Goal: Task Accomplishment & Management: Manage account settings

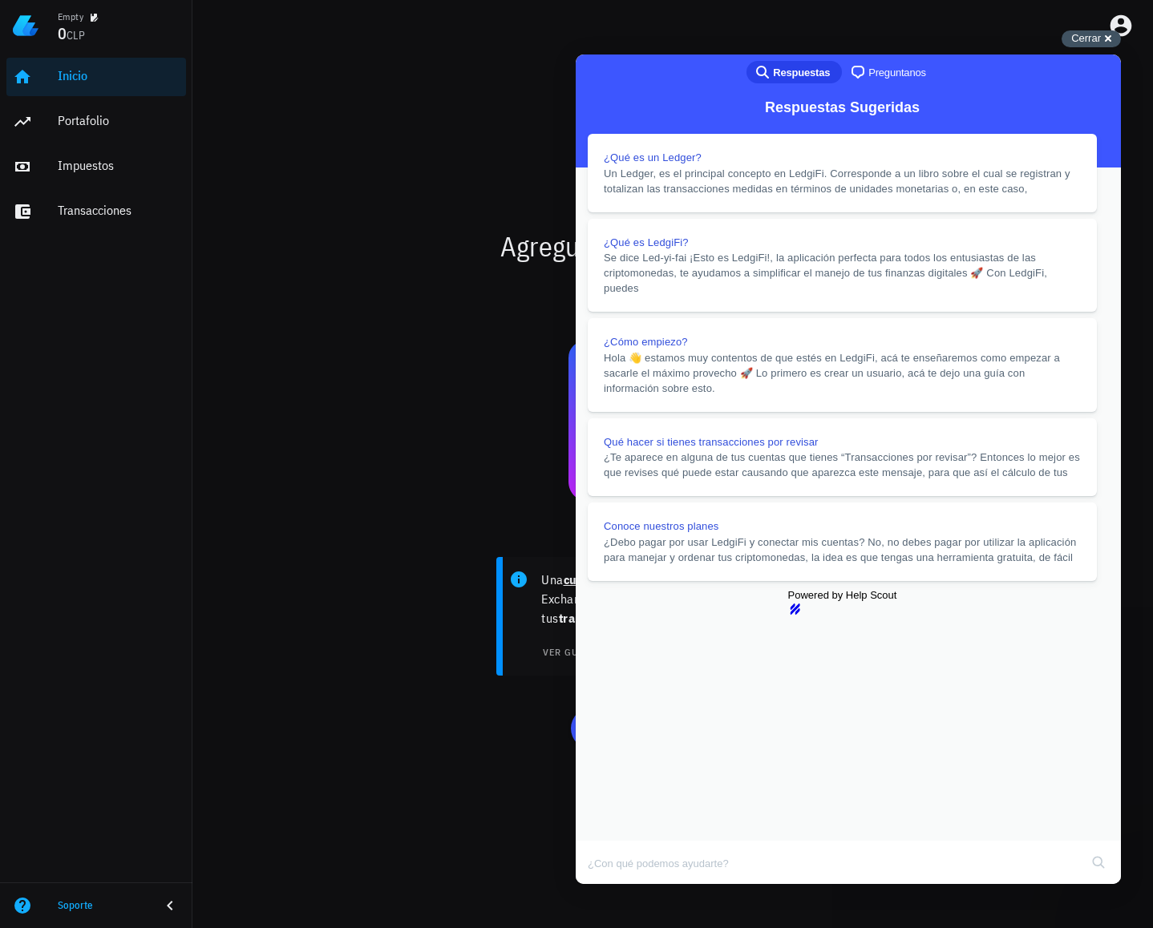
click at [1105, 45] on div "Cerrar cross-small" at bounding box center [1090, 38] width 59 height 17
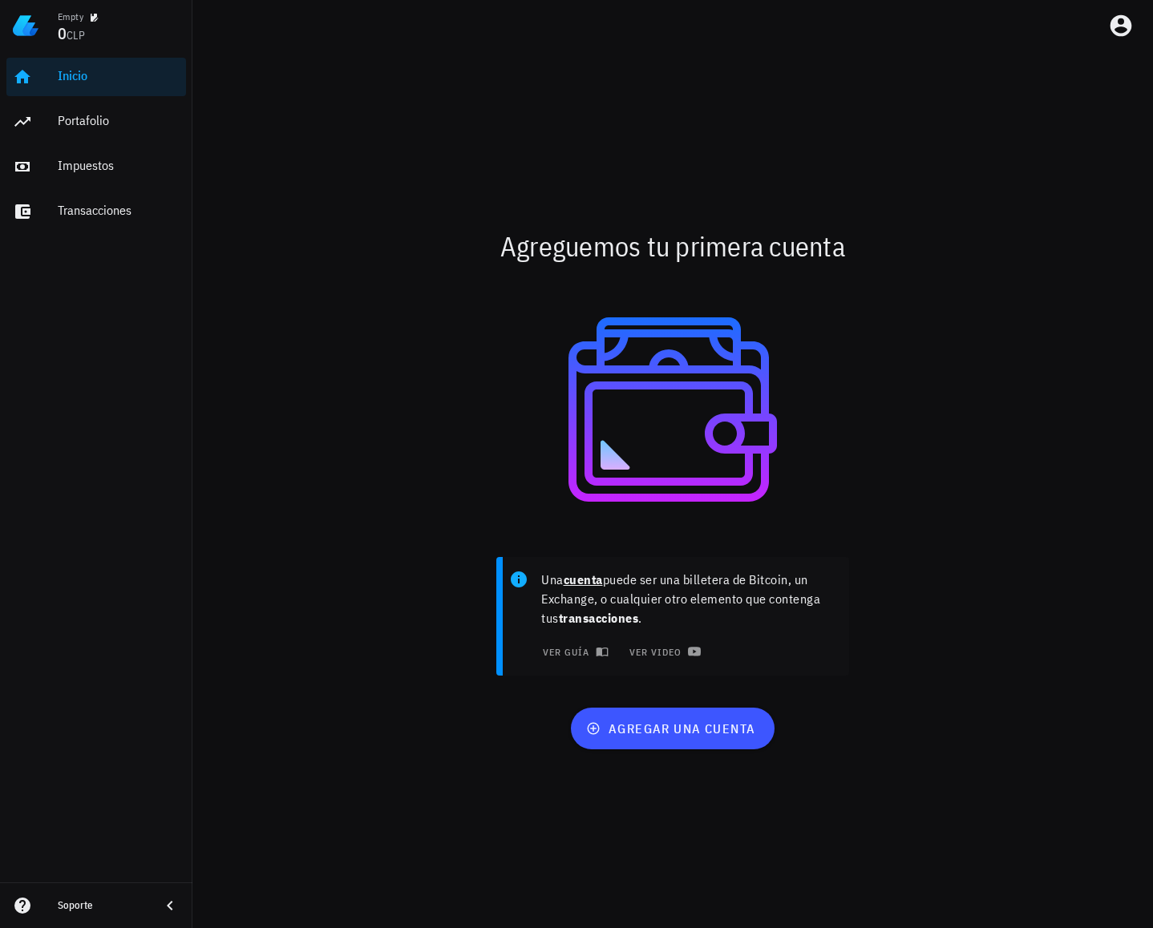
click at [27, 903] on icon at bounding box center [22, 906] width 16 height 16
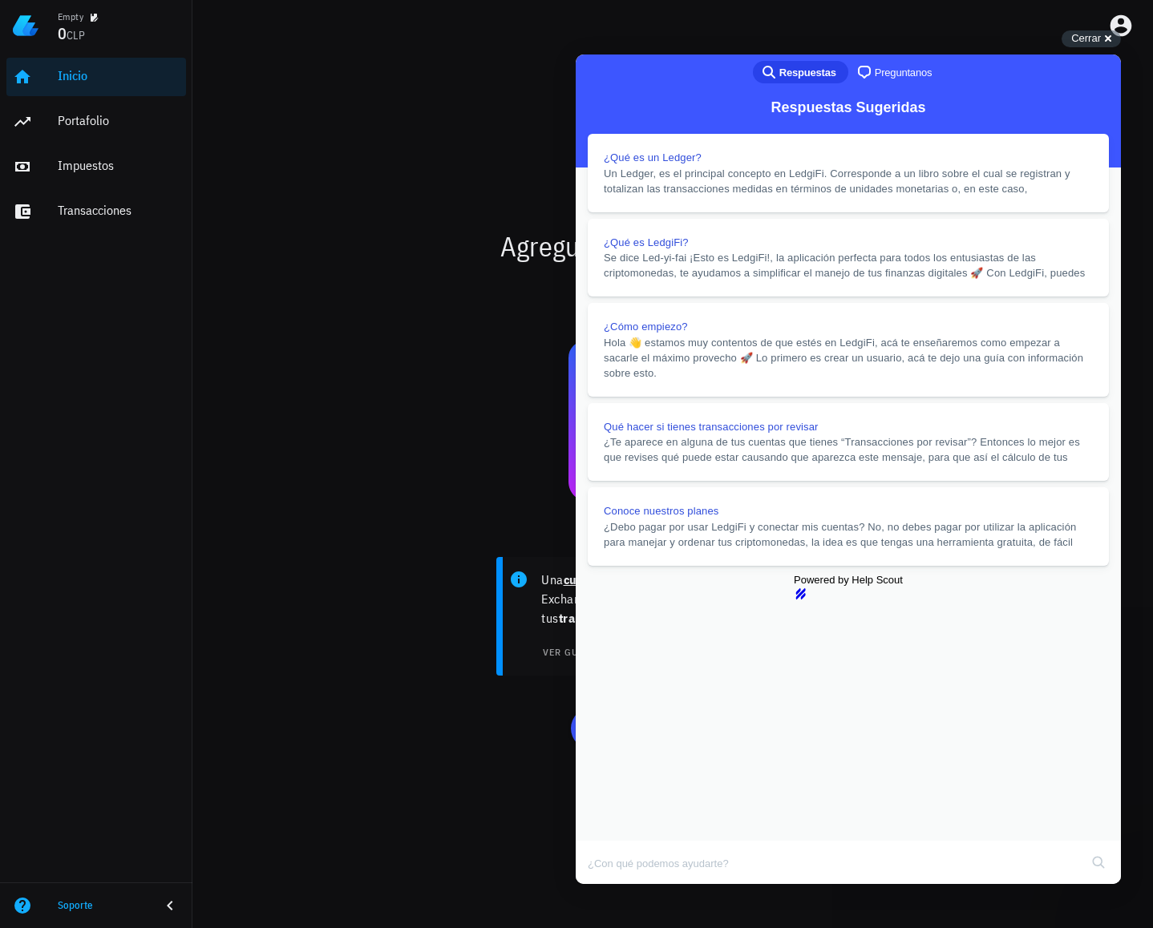
click at [605, 885] on button "Close" at bounding box center [590, 895] width 29 height 21
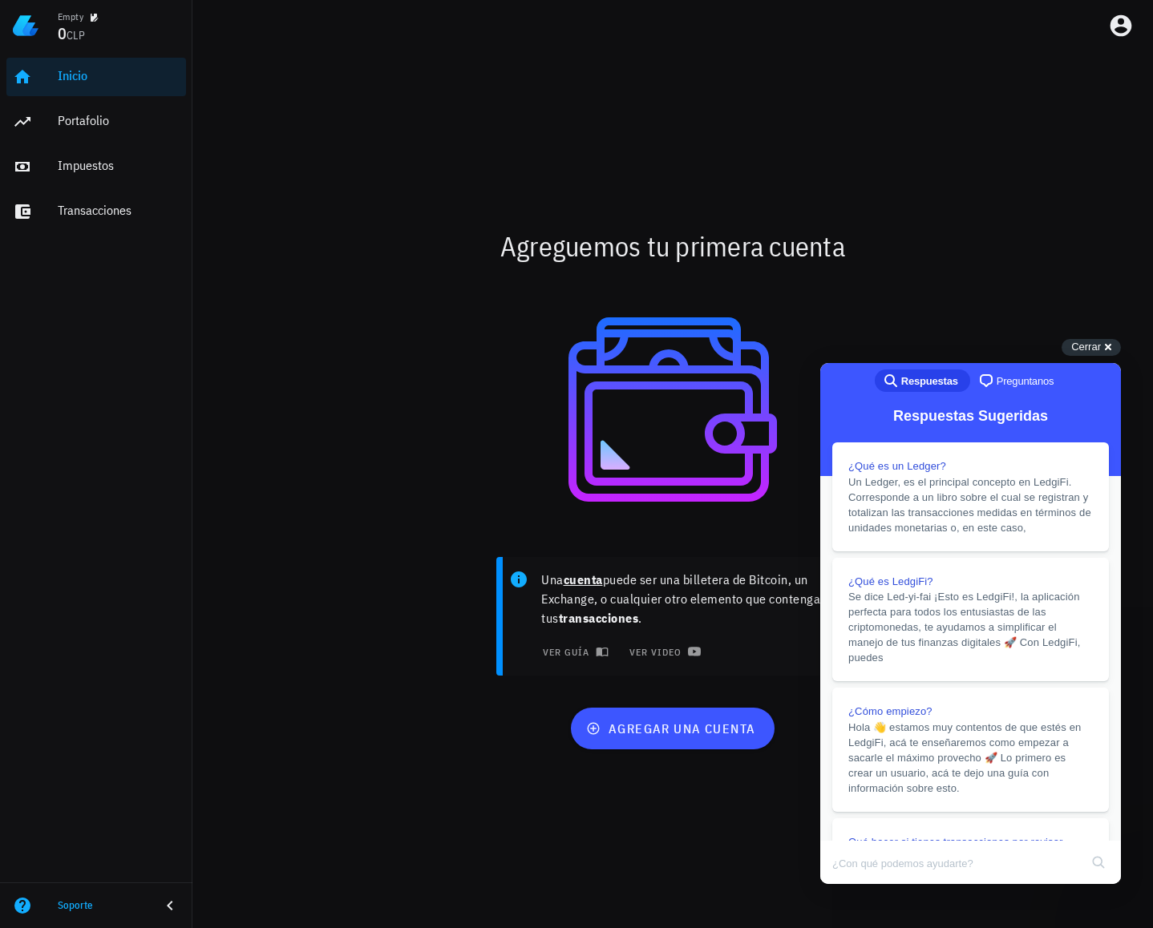
click at [1008, 390] on div "chat-square Preguntanos" at bounding box center [1015, 380] width 78 height 19
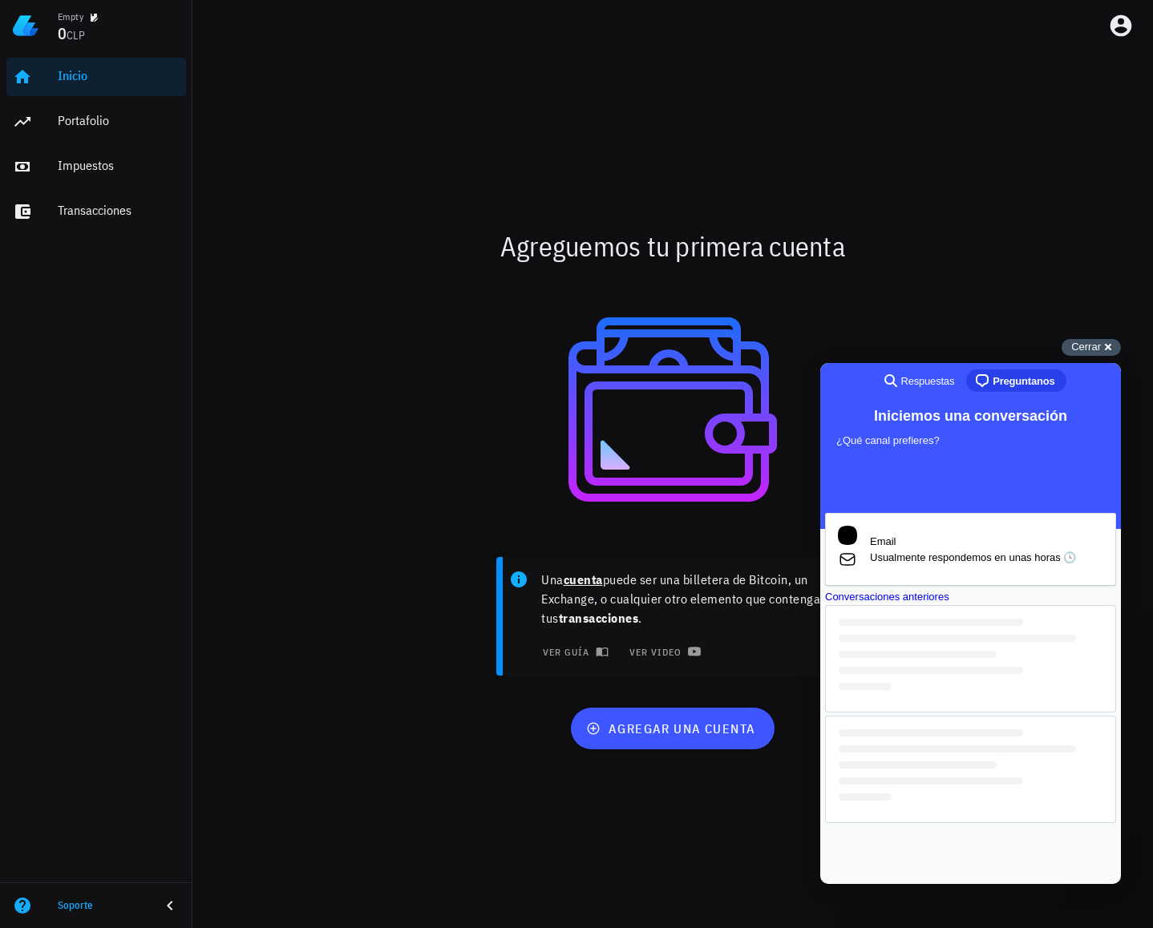
click at [1092, 353] on span "Cerrar" at bounding box center [1086, 347] width 30 height 12
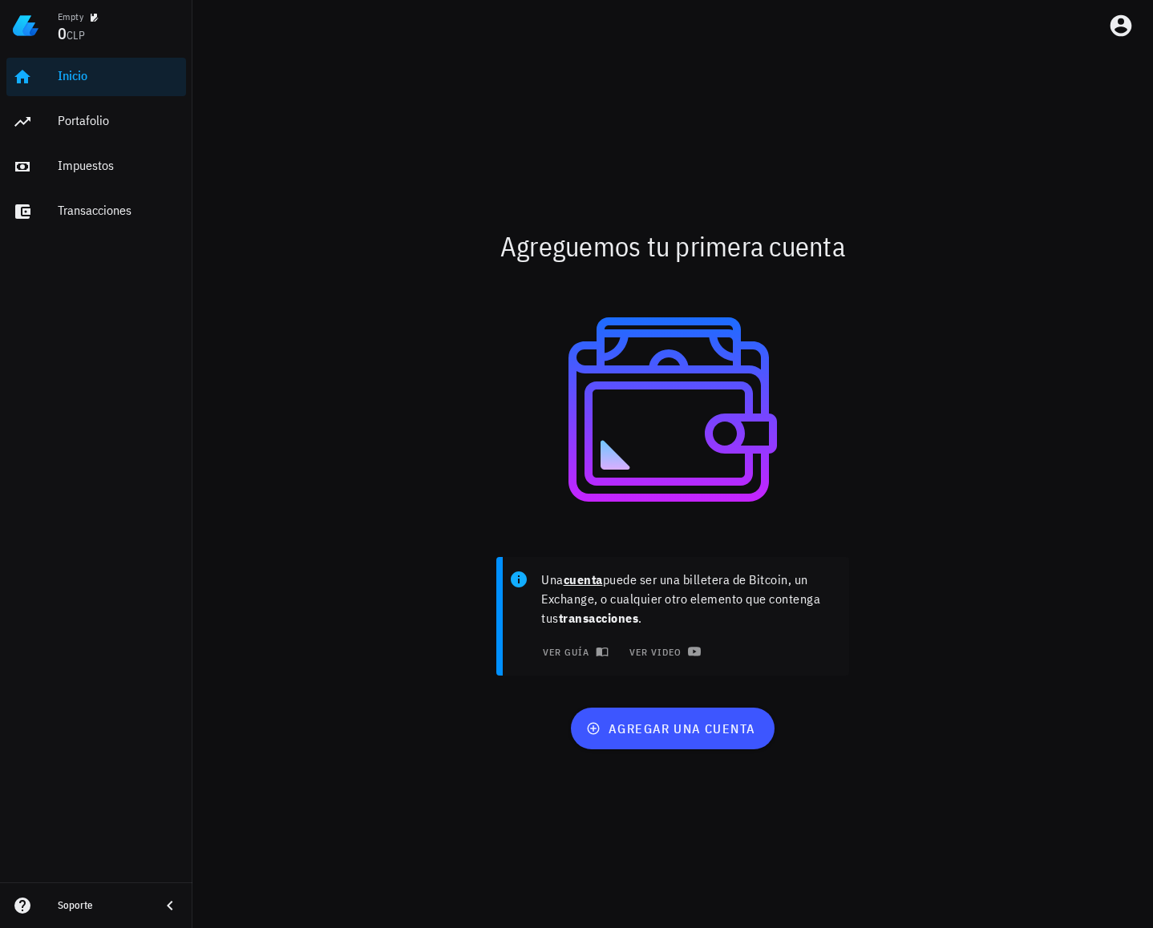
click at [358, 240] on div "Agreguemos tu primera cuenta" at bounding box center [673, 245] width 950 height 51
click at [1128, 28] on icon "button" at bounding box center [1121, 26] width 22 height 22
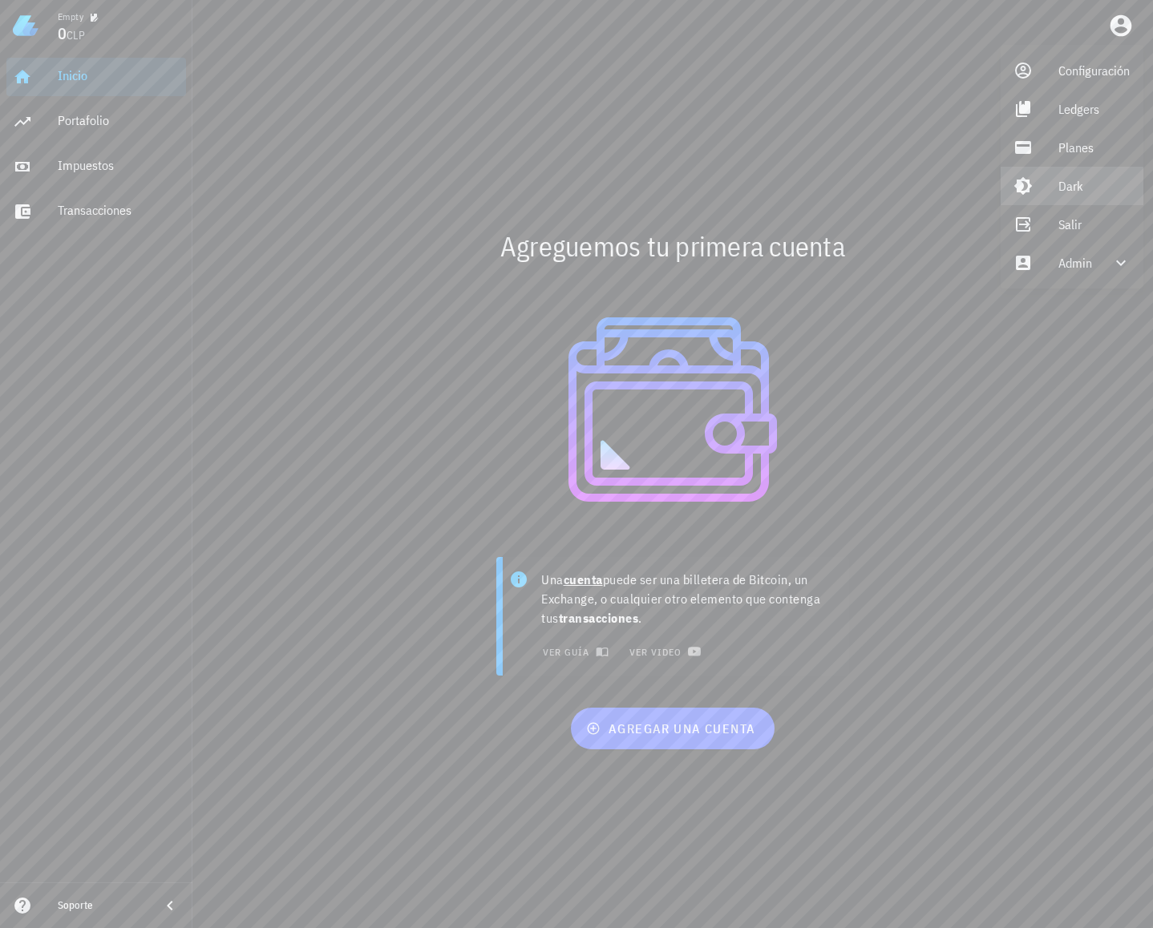
click at [1088, 184] on div "Dark" at bounding box center [1094, 186] width 72 height 32
click at [1093, 184] on div "Automático" at bounding box center [1099, 179] width 82 height 13
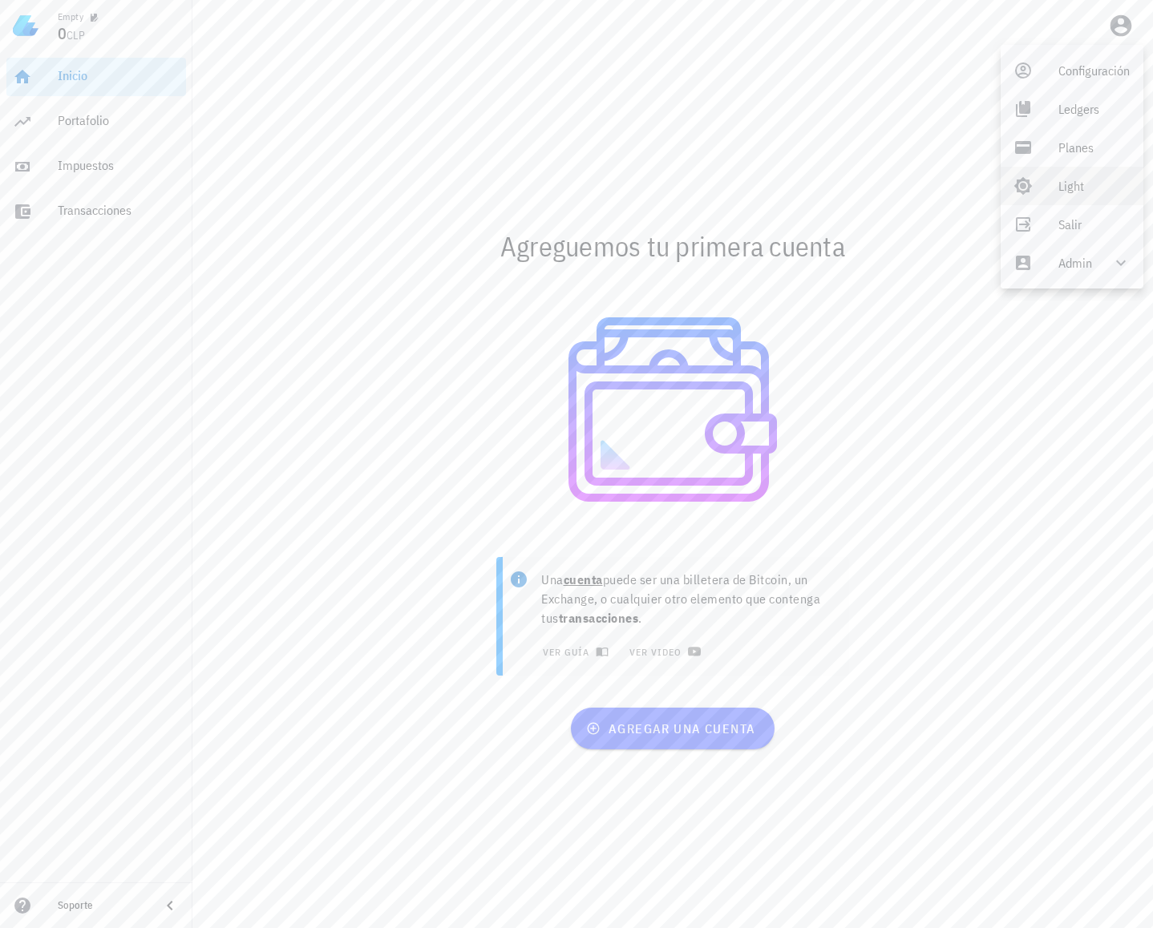
click at [321, 676] on div "Una cuenta puede ser una billetera de Bitcoin, un Exchange, o cualquier otro el…" at bounding box center [673, 623] width 950 height 151
click at [31, 907] on icon at bounding box center [22, 905] width 19 height 19
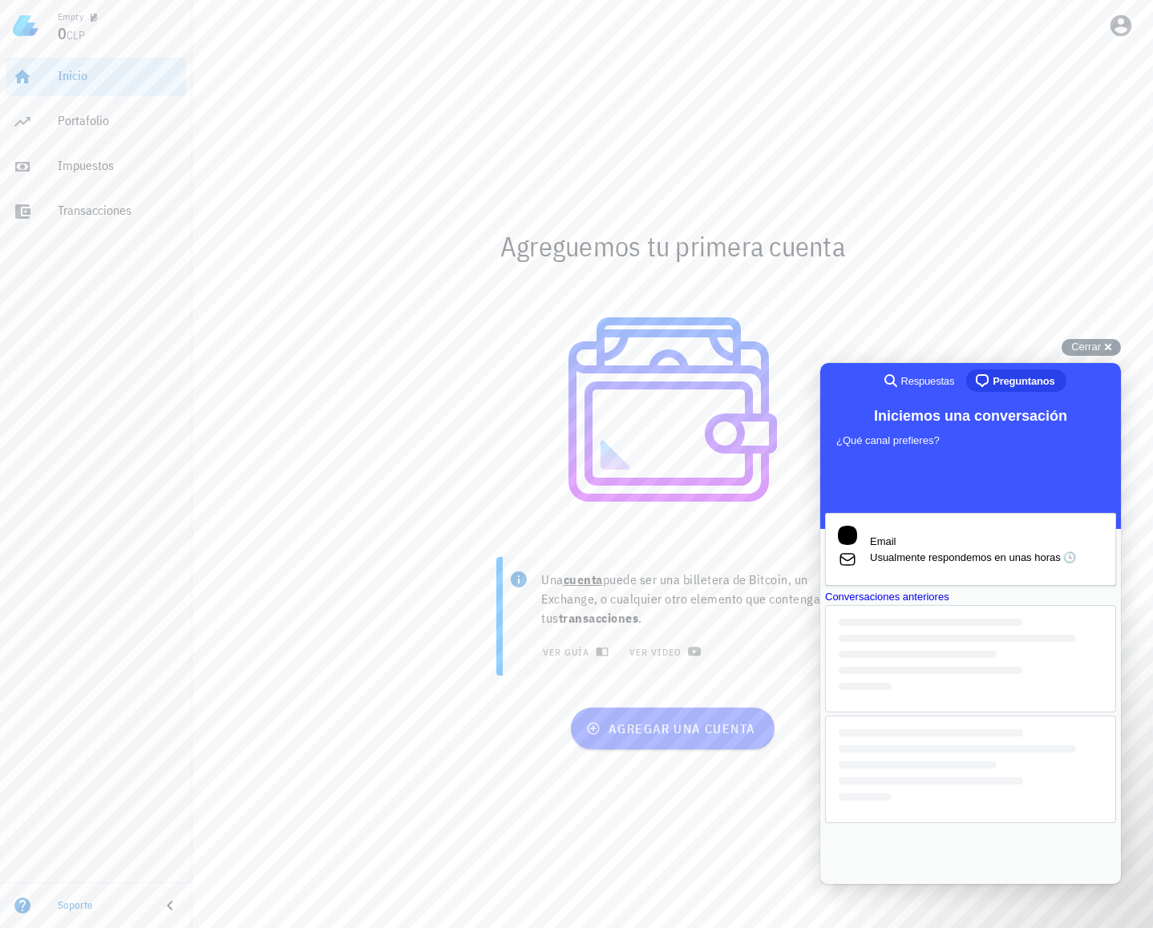
click at [1151, 928] on div "Agreguemos tu primera cuenta Una cuenta puede ser una billetera de Bitcoin, un …" at bounding box center [672, 489] width 960 height 877
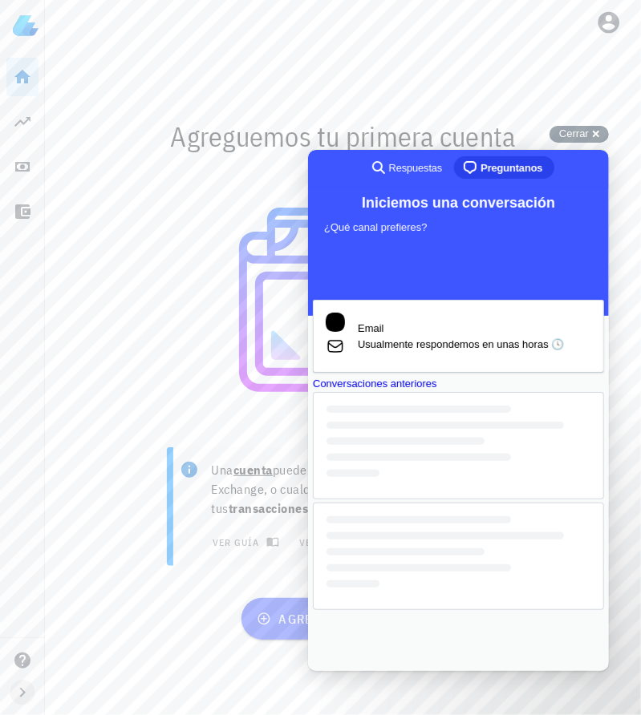
click at [21, 690] on icon "button" at bounding box center [23, 693] width 6 height 10
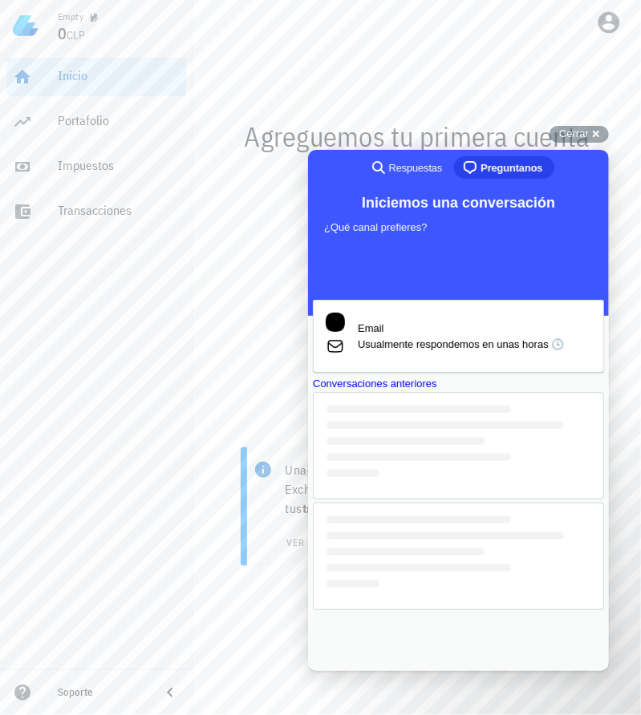
drag, startPoint x: 640, startPoint y: 713, endPoint x: 592, endPoint y: 705, distance: 48.0
click at [580, 715] on html "Empty 0 CLP Inicio [GEOGRAPHIC_DATA] Impuestos [GEOGRAPHIC_DATA] Soporte Agregu…" at bounding box center [320, 357] width 641 height 715
drag, startPoint x: 639, startPoint y: 645, endPoint x: 616, endPoint y: 645, distance: 23.2
click at [616, 645] on div "agregar una cuenta" at bounding box center [416, 618] width 448 height 61
